Goal: Information Seeking & Learning: Learn about a topic

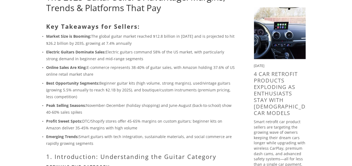
scroll to position [81, 0]
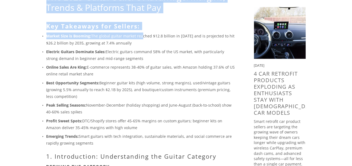
drag, startPoint x: 51, startPoint y: 43, endPoint x: 140, endPoint y: 39, distance: 88.8
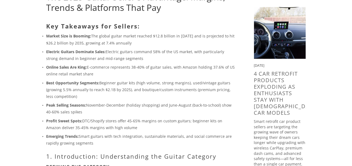
click at [85, 91] on p "Best Opportunity Segments: Beginner guitar kits (high volume, strong margins), …" at bounding box center [141, 89] width 190 height 21
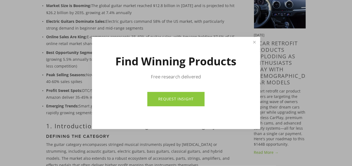
scroll to position [136, 0]
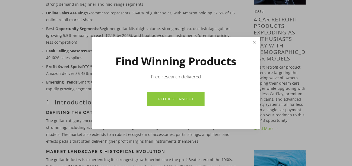
click at [253, 42] on link "Close" at bounding box center [254, 43] width 9 height 10
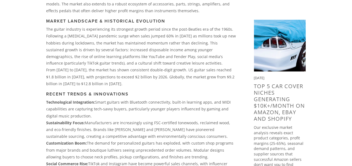
scroll to position [298, 0]
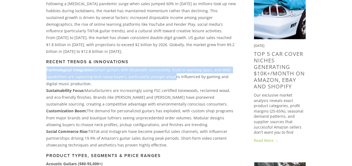
drag, startPoint x: 47, startPoint y: 72, endPoint x: 168, endPoint y: 79, distance: 121.2
click at [168, 79] on p "Technological Integration: Smart guitars with Bluetooth connectivity, built-in …" at bounding box center [141, 77] width 190 height 21
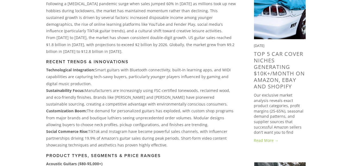
click at [115, 103] on p "Sustainability Focus: Manufacturers are increasingly using FSC-certified tonewo…" at bounding box center [141, 97] width 190 height 21
drag, startPoint x: 90, startPoint y: 86, endPoint x: 49, endPoint y: 71, distance: 43.4
click at [49, 71] on p "Technological Integration: Smart guitars with Bluetooth connectivity, built-in …" at bounding box center [141, 77] width 190 height 21
click at [78, 103] on p "Sustainability Focus: Manufacturers are increasingly using FSC-certified tonewo…" at bounding box center [141, 97] width 190 height 21
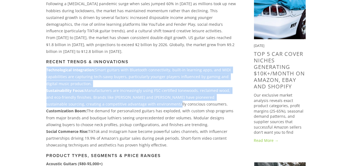
drag, startPoint x: 43, startPoint y: 74, endPoint x: 143, endPoint y: 103, distance: 104.6
click at [143, 103] on div "Key Takeaways for Sellers: Market Size is Booming: The global guitar market rea…" at bounding box center [141, 139] width 199 height 667
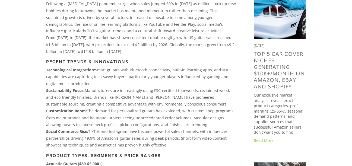
click at [102, 121] on p "Customization Boom: The demand for personalized guitars has exploded, with cust…" at bounding box center [141, 118] width 190 height 21
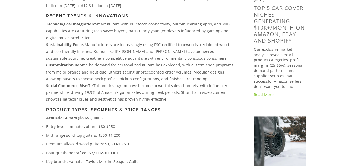
scroll to position [380, 0]
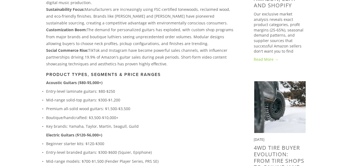
click at [143, 74] on h3 "Product Types, Segments & Price Ranges" at bounding box center [141, 74] width 190 height 5
click at [120, 56] on p "Social Commerce Rise: TikTok and Instagram have become powerful sales channels,…" at bounding box center [141, 57] width 190 height 21
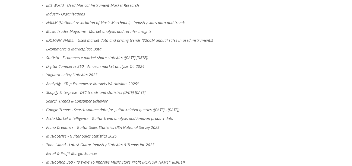
click at [77, 98] on p "Search Trends & Consumer Behavior" at bounding box center [141, 101] width 190 height 7
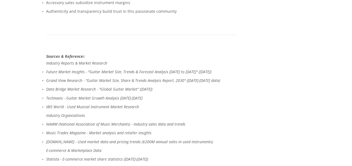
scroll to position [2745, 0]
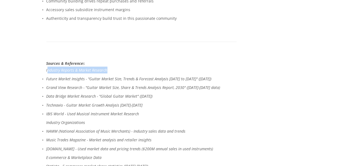
drag, startPoint x: 47, startPoint y: 50, endPoint x: 125, endPoint y: 55, distance: 77.7
click at [125, 67] on p "Industry Reports & Market Research" at bounding box center [141, 70] width 190 height 7
click at [114, 75] on ul "Future Market Insights - "Guitar Market Size, Trends & Forecast Analysis [DATE]…" at bounding box center [141, 96] width 190 height 42
click at [114, 94] on em "Data Bridge Market Research - "Global Guitar Market" ([DATE])" at bounding box center [99, 96] width 106 height 5
drag, startPoint x: 181, startPoint y: 75, endPoint x: 46, endPoint y: 74, distance: 135.9
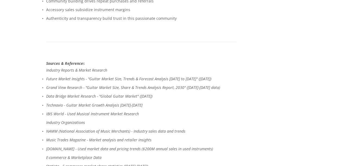
click at [118, 119] on p "Industry Organizations" at bounding box center [141, 122] width 190 height 7
drag, startPoint x: 101, startPoint y: 78, endPoint x: 201, endPoint y: 79, distance: 99.8
click at [201, 93] on p "Data Bridge Market Research - "Global Guitar Market" ([DATE])" at bounding box center [141, 96] width 190 height 7
click at [136, 129] on em "NAMM (National Association of Music Merchants) - Industry sales data and trends" at bounding box center [115, 131] width 139 height 5
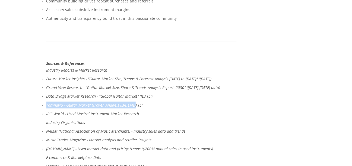
drag, startPoint x: 44, startPoint y: 85, endPoint x: 172, endPoint y: 89, distance: 127.5
click at [172, 102] on p "Technavio - Guitar Market Growth Analysis [DATE]-[DATE]" at bounding box center [141, 105] width 190 height 7
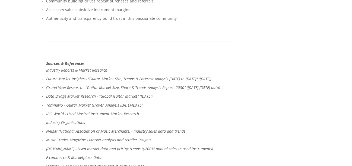
click at [75, 146] on em "[DOMAIN_NAME] - Used market data and pricing trends ($200M annual sales in used…" at bounding box center [129, 148] width 167 height 5
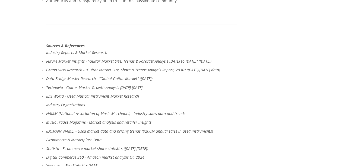
scroll to position [2772, 0]
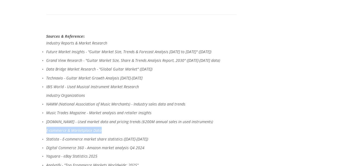
drag, startPoint x: 104, startPoint y: 113, endPoint x: 45, endPoint y: 110, distance: 59.2
click at [70, 143] on ul "Statista - E-commerce market share statistics ([DATE]-[DATE]) Digital Commerce …" at bounding box center [141, 157] width 190 height 42
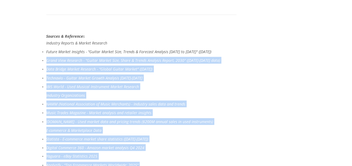
drag, startPoint x: 47, startPoint y: 44, endPoint x: 248, endPoint y: 42, distance: 201.0
click at [90, 84] on em "IBIS World - Used Musical Instrument Market Research" at bounding box center [92, 86] width 93 height 5
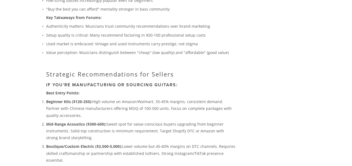
scroll to position [2229, 0]
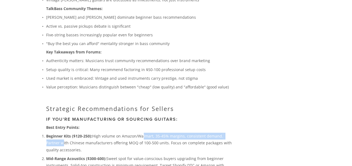
drag, startPoint x: 141, startPoint y: 132, endPoint x: 237, endPoint y: 131, distance: 95.8
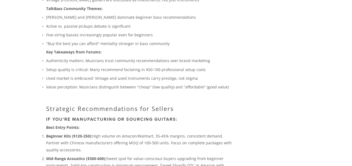
click at [157, 143] on p "Beginner Kits ($120-250): High volume on Amazon/Walmart, 35-45% margins, consis…" at bounding box center [141, 143] width 190 height 21
drag, startPoint x: 70, startPoint y: 144, endPoint x: 49, endPoint y: 97, distance: 51.6
click at [102, 145] on p "Beginner Kits ($120-250): High volume on Amazon/Walmart, 35-45% margins, consis…" at bounding box center [141, 143] width 190 height 21
click at [107, 136] on p "Beginner Kits ($120-250): High volume on Amazon/Walmart, 35-45% margins, consis…" at bounding box center [141, 143] width 190 height 21
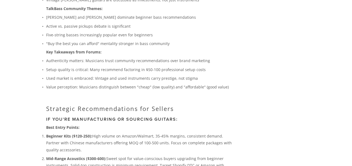
drag, startPoint x: 49, startPoint y: 129, endPoint x: 216, endPoint y: 142, distance: 166.8
click at [216, 142] on p "Beginner Kits ($120-250): High volume on Amazon/Walmart, 35-45% margins, consis…" at bounding box center [141, 143] width 190 height 21
click at [134, 155] on p "Mid-Range Acoustics ($300-600): Sweet spot for value-conscious buyers upgrading…" at bounding box center [141, 165] width 190 height 21
click at [127, 146] on p "Beginner Kits ($120-250): High volume on Amazon/Walmart, 35-45% margins, consis…" at bounding box center [141, 143] width 190 height 21
drag, startPoint x: 116, startPoint y: 144, endPoint x: 41, endPoint y: 100, distance: 87.7
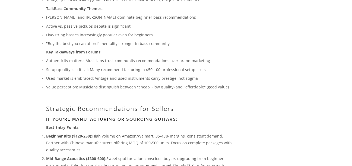
click at [142, 147] on p "Beginner Kits ($120-250): High volume on Amazon/Walmart, 35-45% margins, consis…" at bounding box center [141, 143] width 190 height 21
click at [140, 133] on p "Beginner Kits ($120-250): High volume on Amazon/Walmart, 35-45% margins, consis…" at bounding box center [141, 143] width 190 height 21
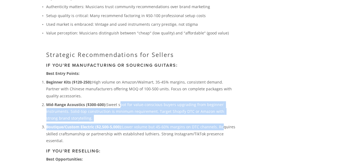
drag, startPoint x: 165, startPoint y: 102, endPoint x: 220, endPoint y: 117, distance: 57.3
click at [220, 117] on ol "Beginner Kits ($120-250): High volume on Amazon/Walmart, 35-45% margins, consis…" at bounding box center [141, 111] width 190 height 65
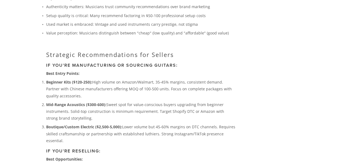
click at [174, 148] on h3 "If You're Reselling:" at bounding box center [141, 150] width 190 height 5
click at [166, 132] on p "Boutique/Custom Electric ($2,500-5,000): Lower volume but 45-60% margins on DTC…" at bounding box center [141, 133] width 190 height 21
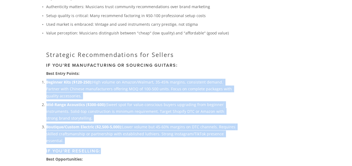
drag, startPoint x: 184, startPoint y: 137, endPoint x: 33, endPoint y: 76, distance: 162.4
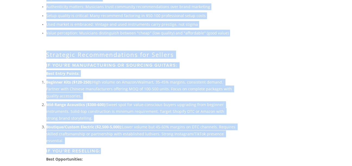
click at [107, 113] on p "Mid-Range Acoustics ($300-600): Sweet spot for value-conscious buyers upgrading…" at bounding box center [141, 111] width 190 height 21
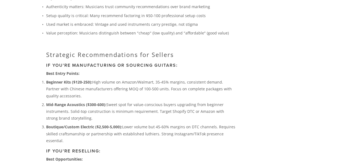
click at [101, 102] on strong "Mid-Range Acoustics ($300-600):" at bounding box center [76, 104] width 60 height 5
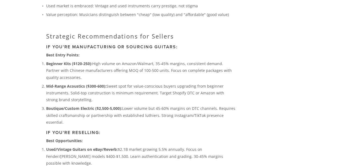
scroll to position [2338, 0]
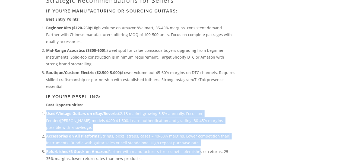
drag, startPoint x: 42, startPoint y: 100, endPoint x: 197, endPoint y: 131, distance: 157.7
click at [197, 131] on ol "Used/Vintage Guitars on eBay/Reverb: $2.1B market growing 5.5% annually. Focus …" at bounding box center [141, 136] width 190 height 52
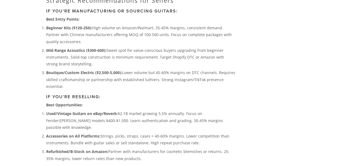
click at [142, 148] on p "Refurbished/B-Stock on Amazon: Partner with manufacturers for cosmetic blemishe…" at bounding box center [141, 155] width 190 height 14
drag, startPoint x: 107, startPoint y: 116, endPoint x: 40, endPoint y: 79, distance: 76.6
click at [146, 133] on p "Accessories on All Platforms: Strings, picks, straps, cases = 40-60% margins. L…" at bounding box center [141, 140] width 190 height 14
click at [140, 110] on p "Used/Vintage Guitars on eBay/Reverb: $2.1B market growing 5.5% annually. Focus …" at bounding box center [141, 120] width 190 height 21
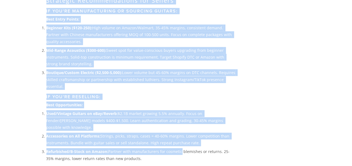
drag, startPoint x: 40, startPoint y: 108, endPoint x: 179, endPoint y: 131, distance: 140.2
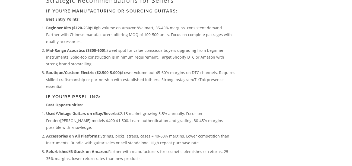
click at [137, 148] on p "Refurbished/B-Stock on Amazon: Partner with manufacturers for cosmetic blemishe…" at bounding box center [141, 155] width 190 height 14
drag, startPoint x: 125, startPoint y: 128, endPoint x: 53, endPoint y: 74, distance: 90.9
click at [123, 133] on p "Accessories on All Platforms: Strings, picks, straps, cases = 40-60% margins. L…" at bounding box center [141, 140] width 190 height 14
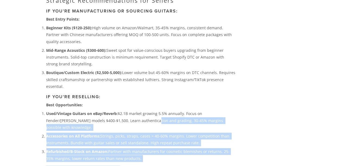
drag, startPoint x: 124, startPoint y: 106, endPoint x: 243, endPoint y: 138, distance: 123.0
click at [176, 148] on p "Refurbished/B-Stock on Amazon: Partner with manufacturers for cosmetic blemishe…" at bounding box center [141, 155] width 190 height 14
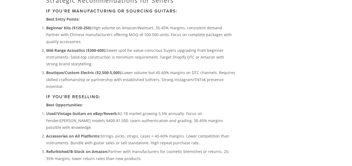
click at [178, 148] on p "Refurbished/B-Stock on Amazon: Partner with manufacturers for cosmetic blemishe…" at bounding box center [141, 155] width 190 height 14
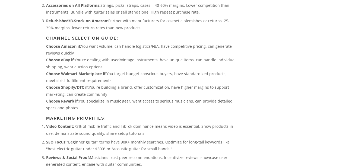
scroll to position [2500, 0]
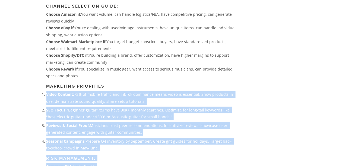
drag, startPoint x: 45, startPoint y: 73, endPoint x: 251, endPoint y: 119, distance: 211.1
click at [154, 138] on p "Seasonal Campaigns: Prepare Q4 inventory by September. Create gift guides for h…" at bounding box center [141, 145] width 190 height 14
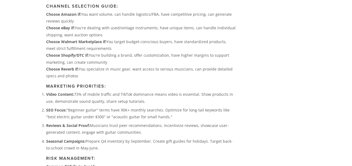
scroll to position [2555, 0]
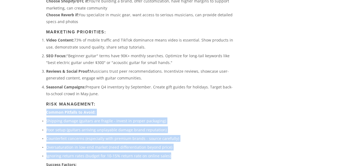
drag, startPoint x: 43, startPoint y: 96, endPoint x: 175, endPoint y: 138, distance: 138.5
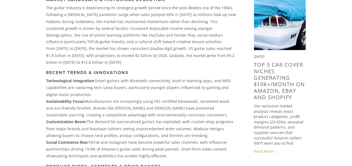
scroll to position [190, 0]
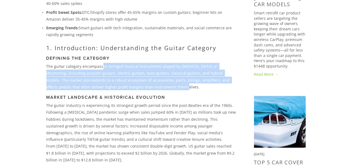
drag, startPoint x: 106, startPoint y: 66, endPoint x: 207, endPoint y: 88, distance: 104.1
click at [207, 88] on p "The guitar category encompasses stringed musical instruments played by [MEDICAL…" at bounding box center [141, 76] width 190 height 27
click at [108, 87] on p "The guitar category encompasses stringed musical instruments played by [MEDICAL…" at bounding box center [141, 76] width 190 height 27
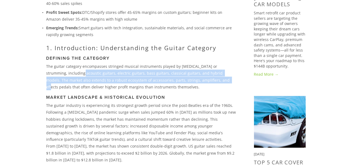
drag, startPoint x: 57, startPoint y: 74, endPoint x: 175, endPoint y: 84, distance: 118.7
click at [181, 80] on p "The guitar category encompasses stringed musical instruments played by [MEDICAL…" at bounding box center [141, 76] width 190 height 27
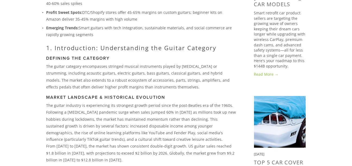
click at [106, 121] on p "The guitar industry is experiencing its strongest growth period since the post-…" at bounding box center [141, 122] width 190 height 41
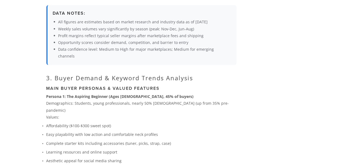
scroll to position [1383, 0]
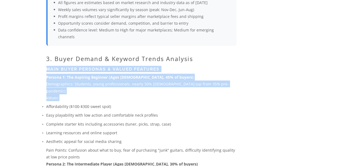
drag, startPoint x: 59, startPoint y: 69, endPoint x: 158, endPoint y: 94, distance: 101.7
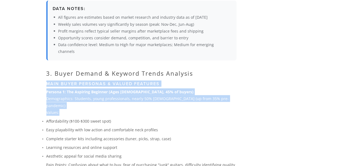
scroll to position [1356, 0]
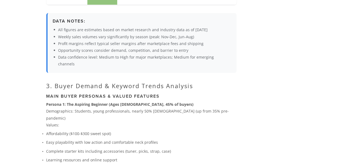
click at [59, 67] on li "Data confidence level: Medium to High for major marketplaces; Medium for emergi…" at bounding box center [144, 61] width 173 height 14
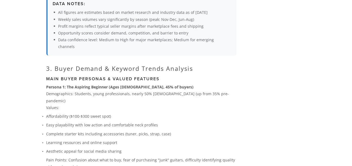
scroll to position [1383, 0]
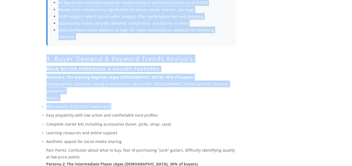
drag, startPoint x: 39, startPoint y: 76, endPoint x: 196, endPoint y: 106, distance: 159.7
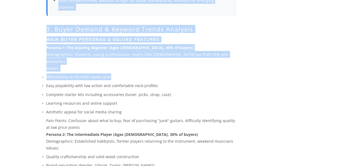
scroll to position [1465, 0]
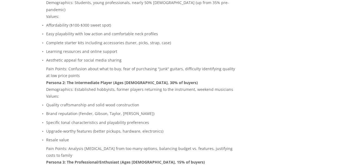
click at [70, 93] on p "Values:" at bounding box center [141, 96] width 190 height 7
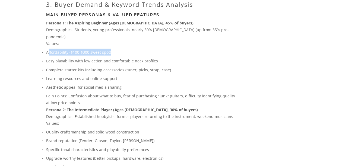
drag, startPoint x: 48, startPoint y: 46, endPoint x: 152, endPoint y: 49, distance: 103.7
click at [152, 49] on p "Affordability ($100-$300 sweet spot)" at bounding box center [141, 52] width 190 height 7
click at [74, 75] on p "Learning resources and online support" at bounding box center [141, 78] width 190 height 7
drag, startPoint x: 45, startPoint y: 49, endPoint x: 141, endPoint y: 49, distance: 95.5
click at [141, 49] on p "Affordability ($100-$300 sweet spot)" at bounding box center [141, 52] width 190 height 7
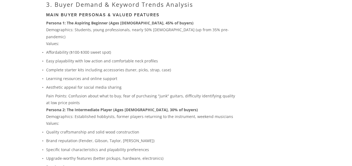
click at [92, 75] on p "Learning resources and online support" at bounding box center [141, 78] width 190 height 7
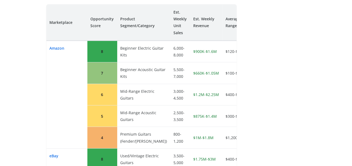
scroll to position [678, 0]
